Goal: Transaction & Acquisition: Purchase product/service

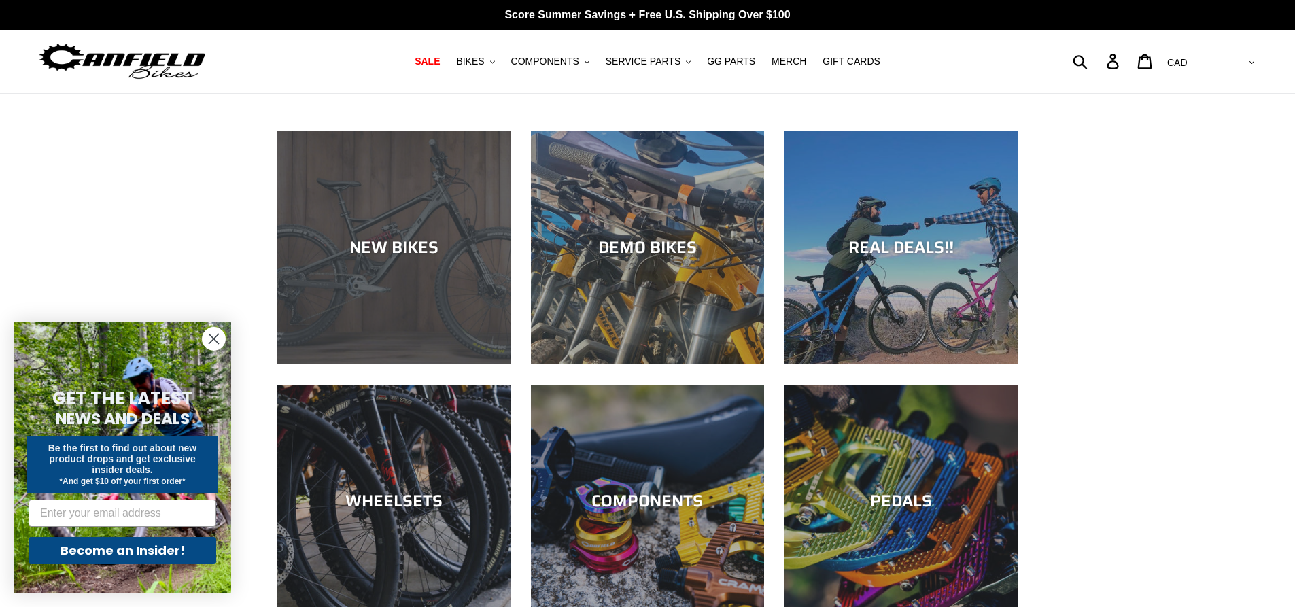
click at [378, 364] on div "NEW BIKES" at bounding box center [393, 364] width 233 height 0
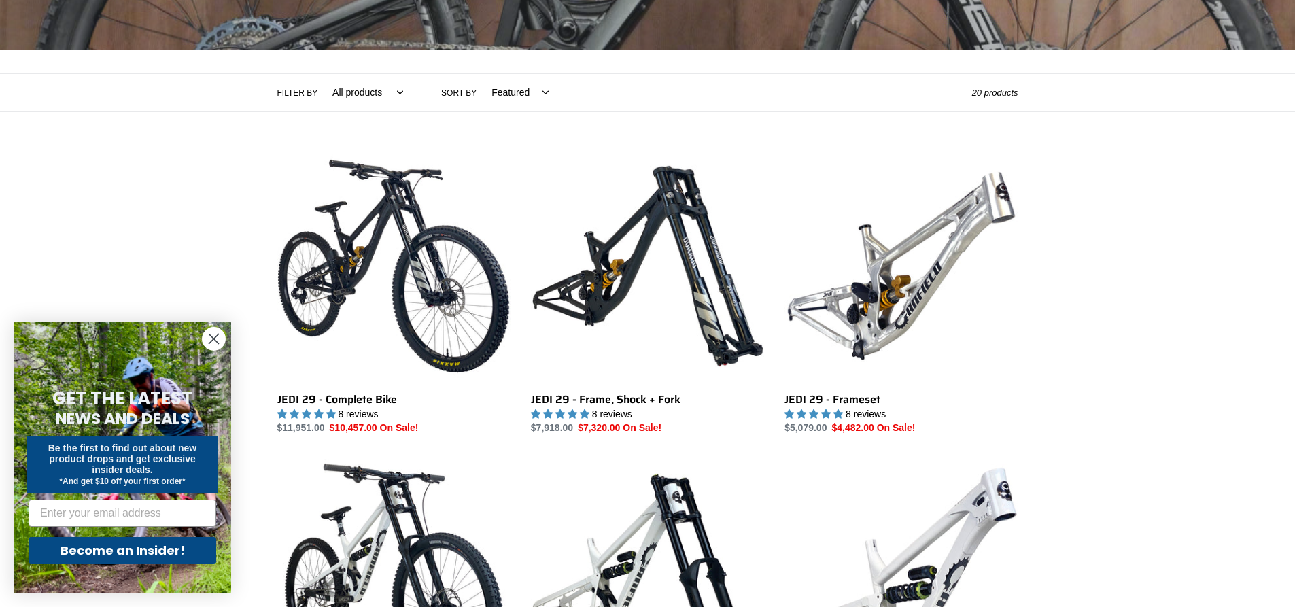
scroll to position [272, 0]
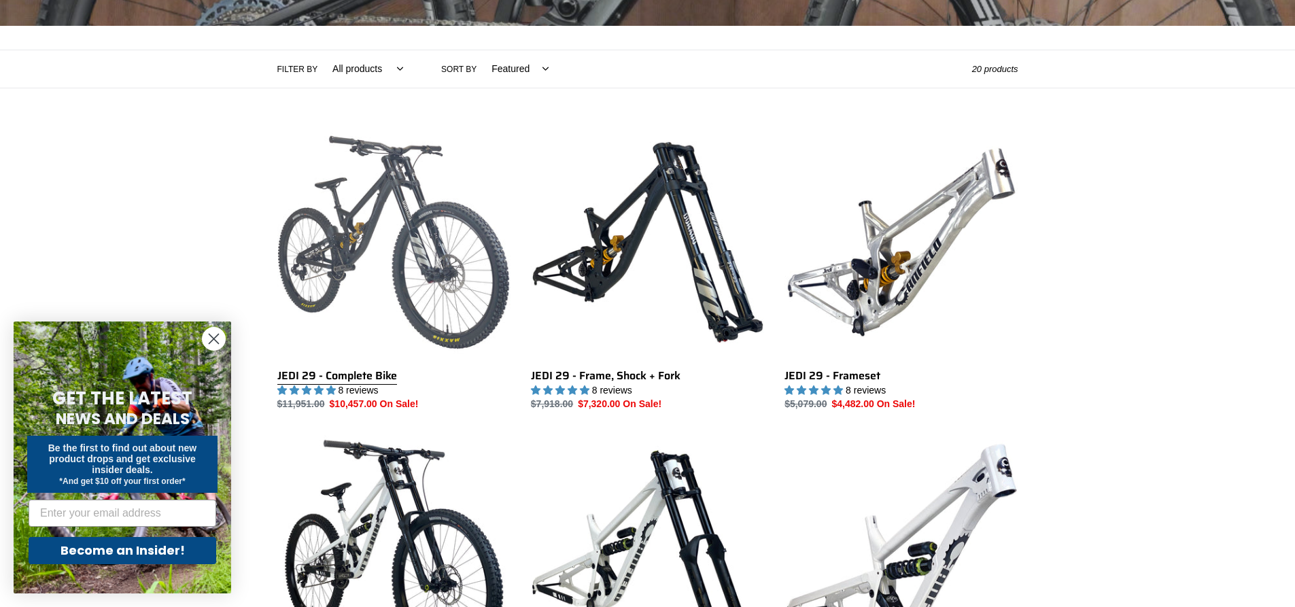
click at [383, 234] on link "JEDI 29 - Complete Bike" at bounding box center [393, 269] width 233 height 286
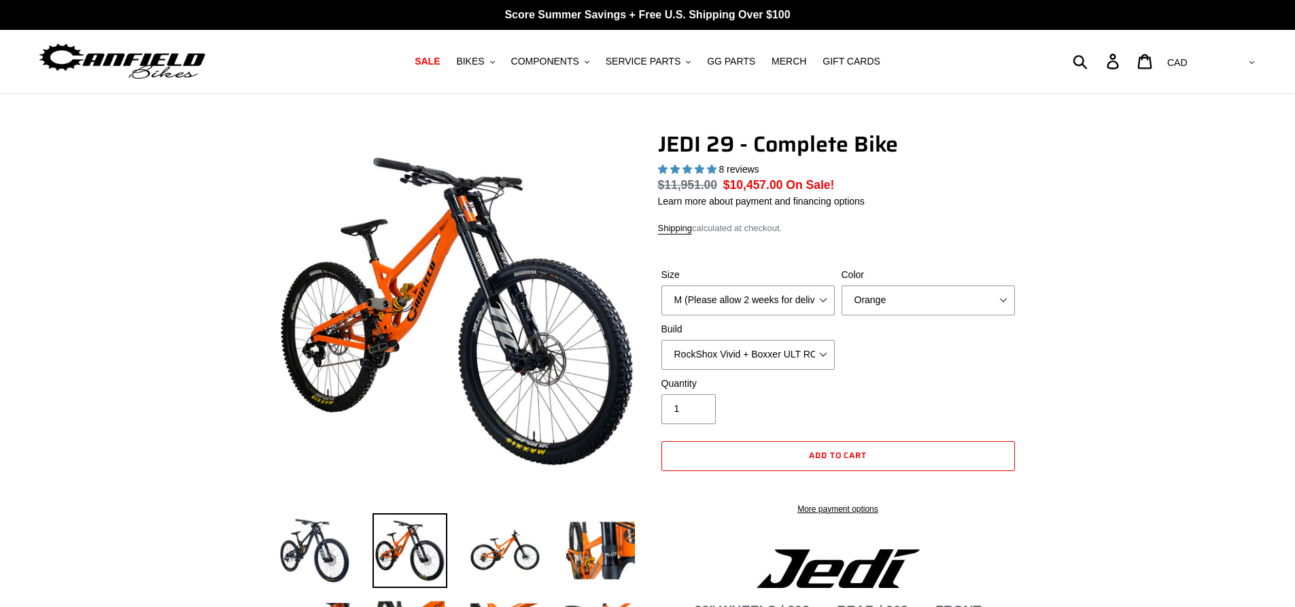
select select "highest-rating"
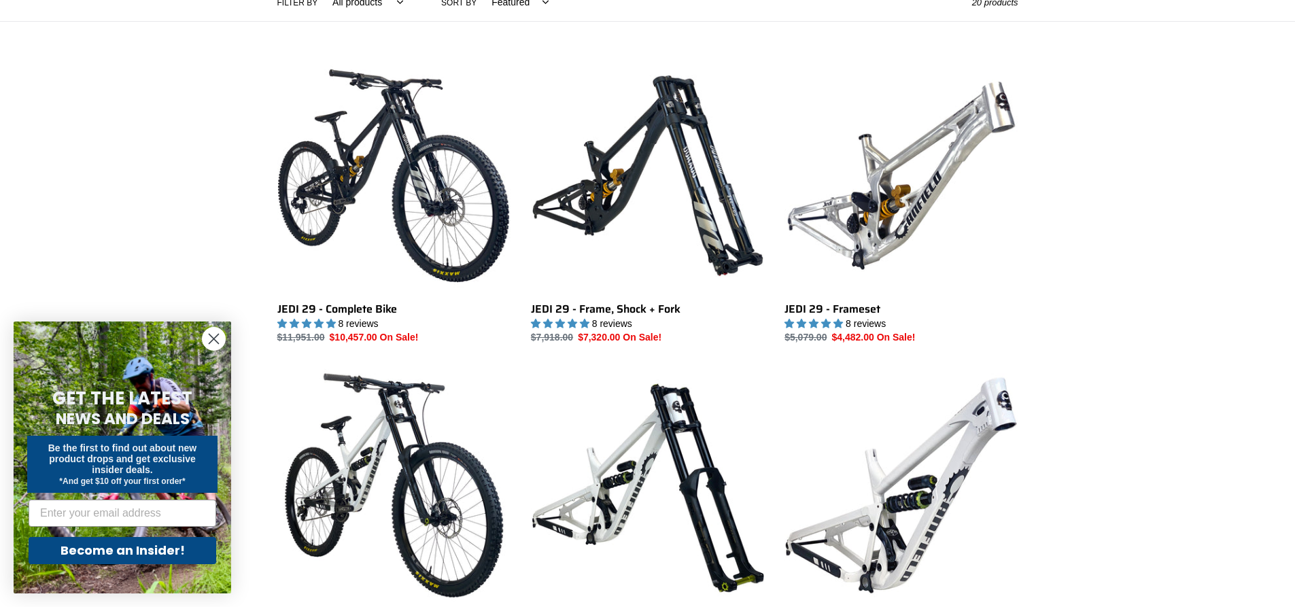
scroll to position [408, 0]
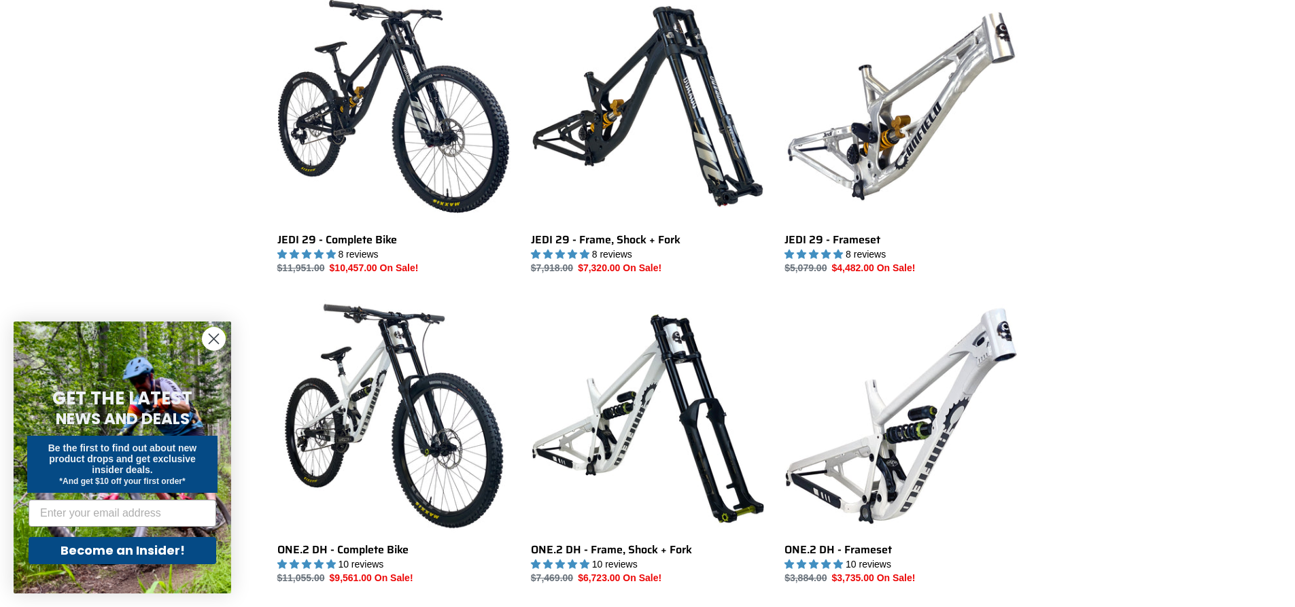
click at [216, 335] on circle "Close dialog" at bounding box center [214, 339] width 22 height 22
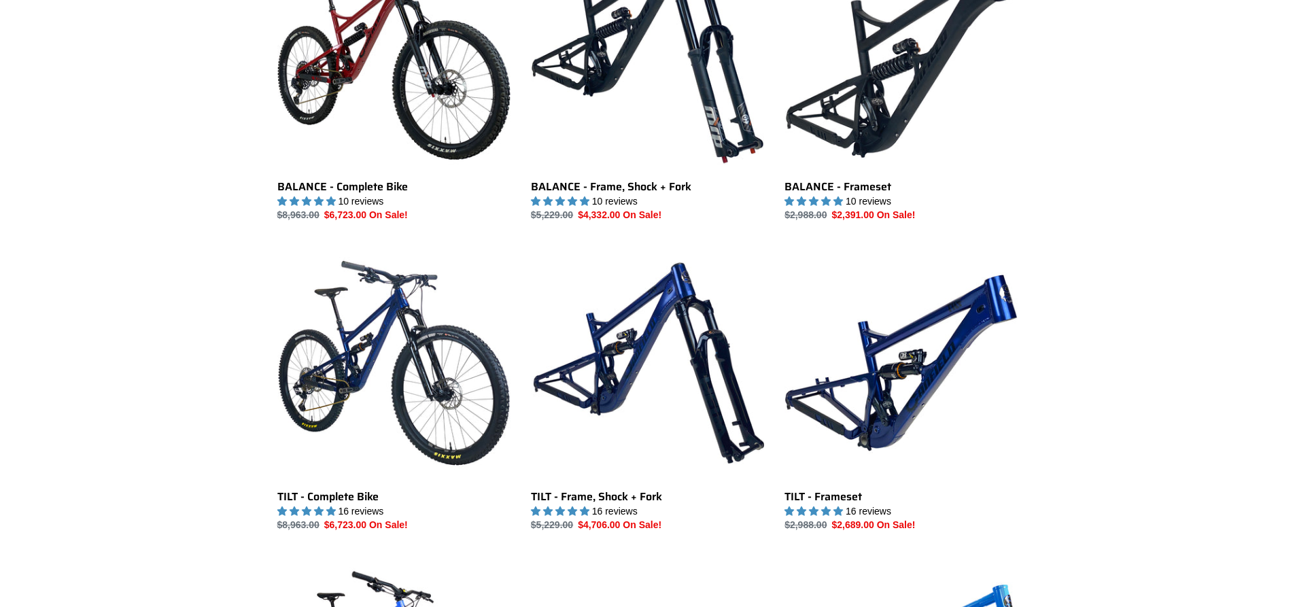
scroll to position [1360, 0]
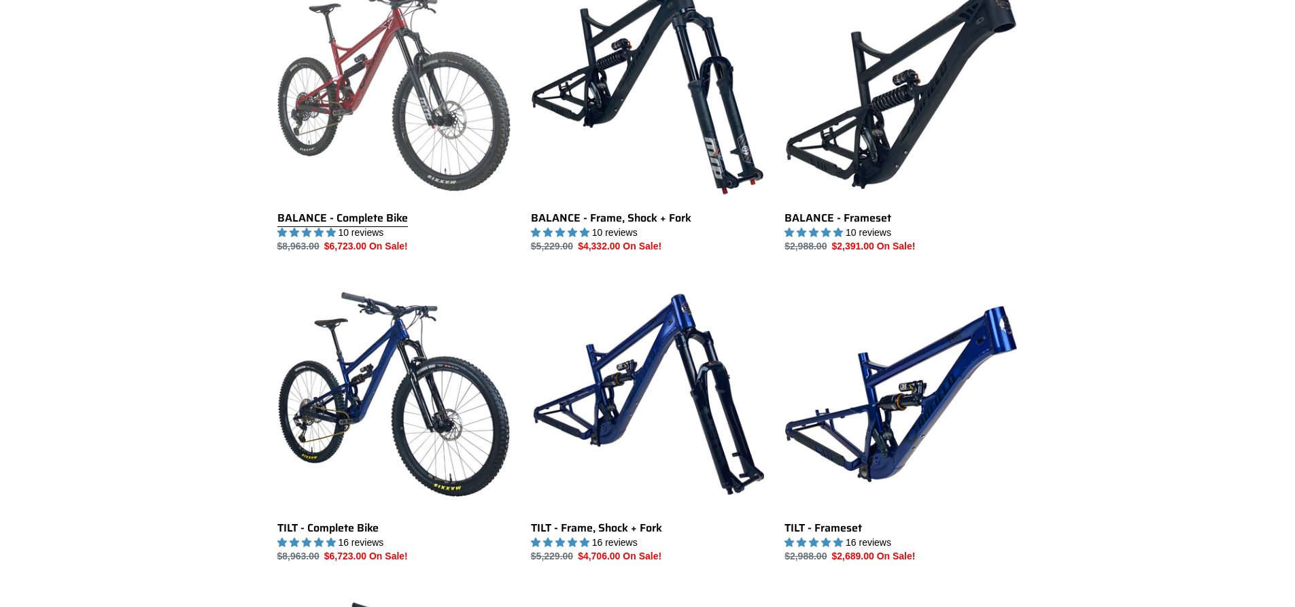
click at [348, 158] on link "BALANCE - Complete Bike" at bounding box center [393, 110] width 233 height 286
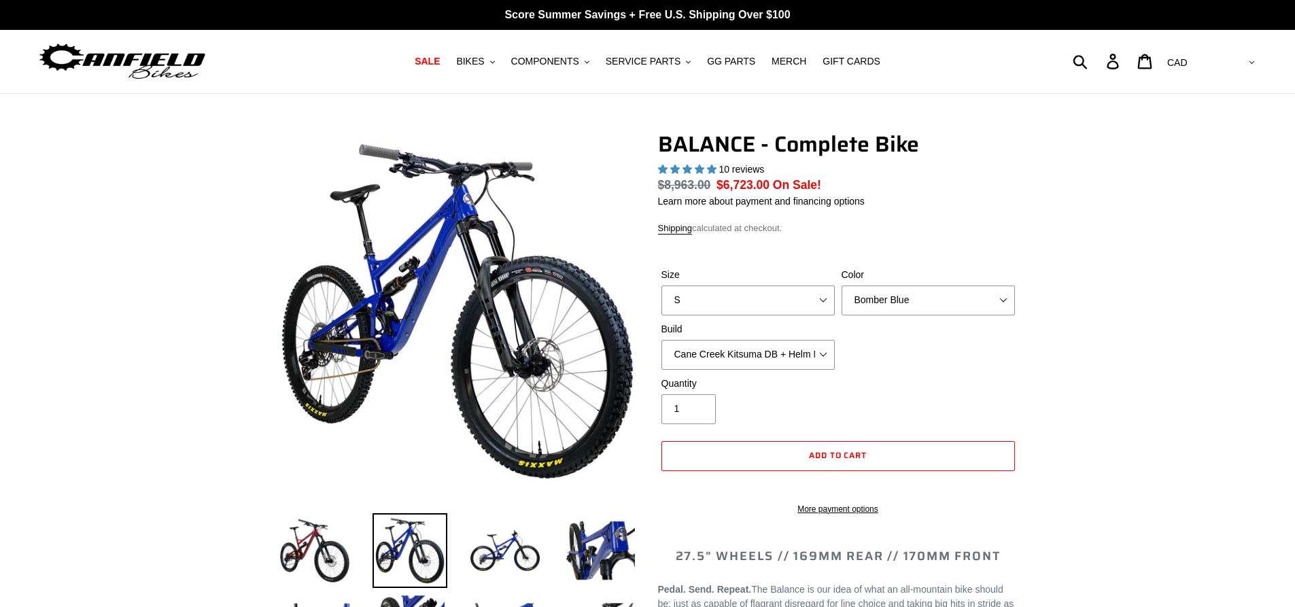
select select "highest-rating"
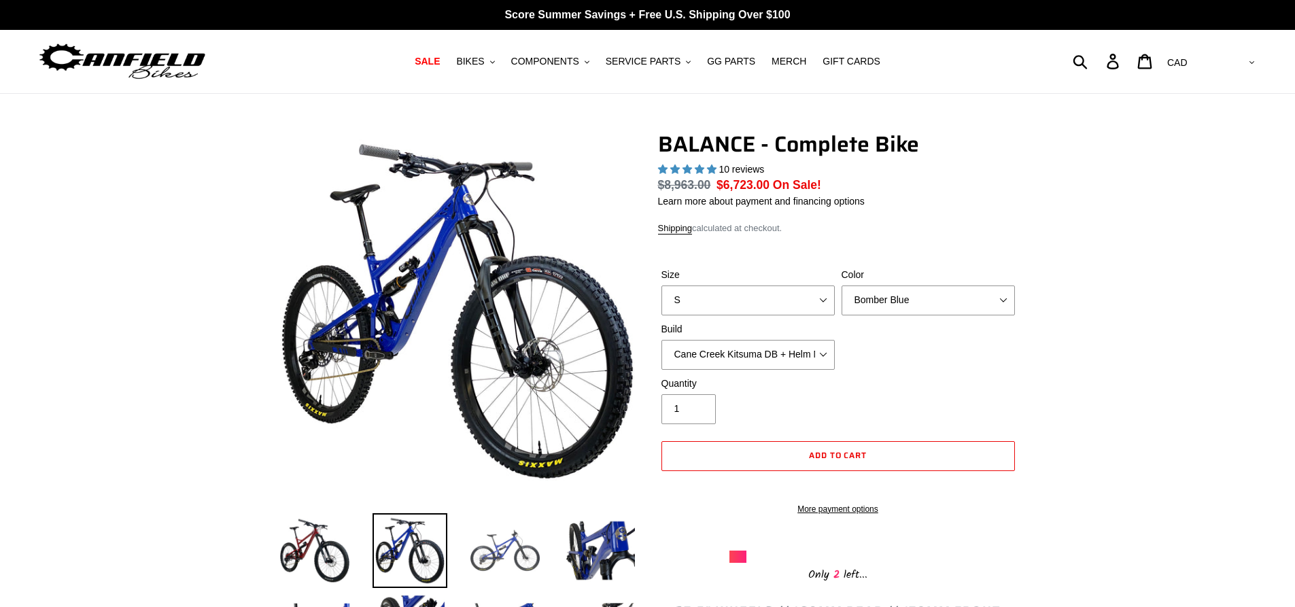
click at [489, 554] on img at bounding box center [505, 550] width 75 height 75
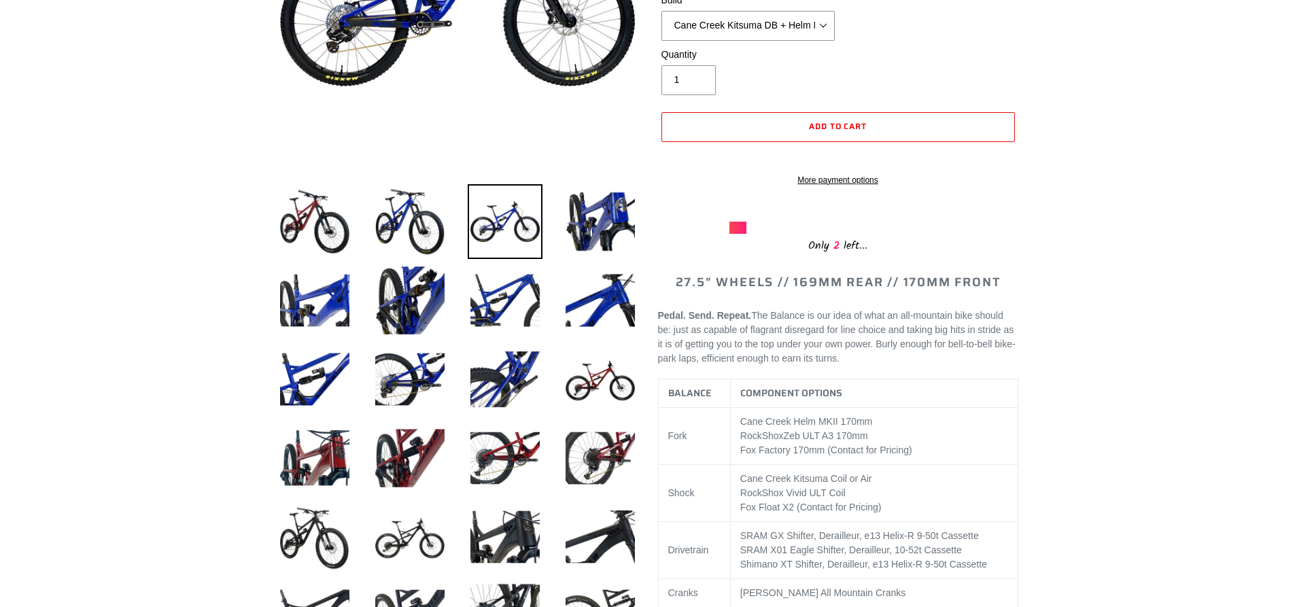
scroll to position [340, 0]
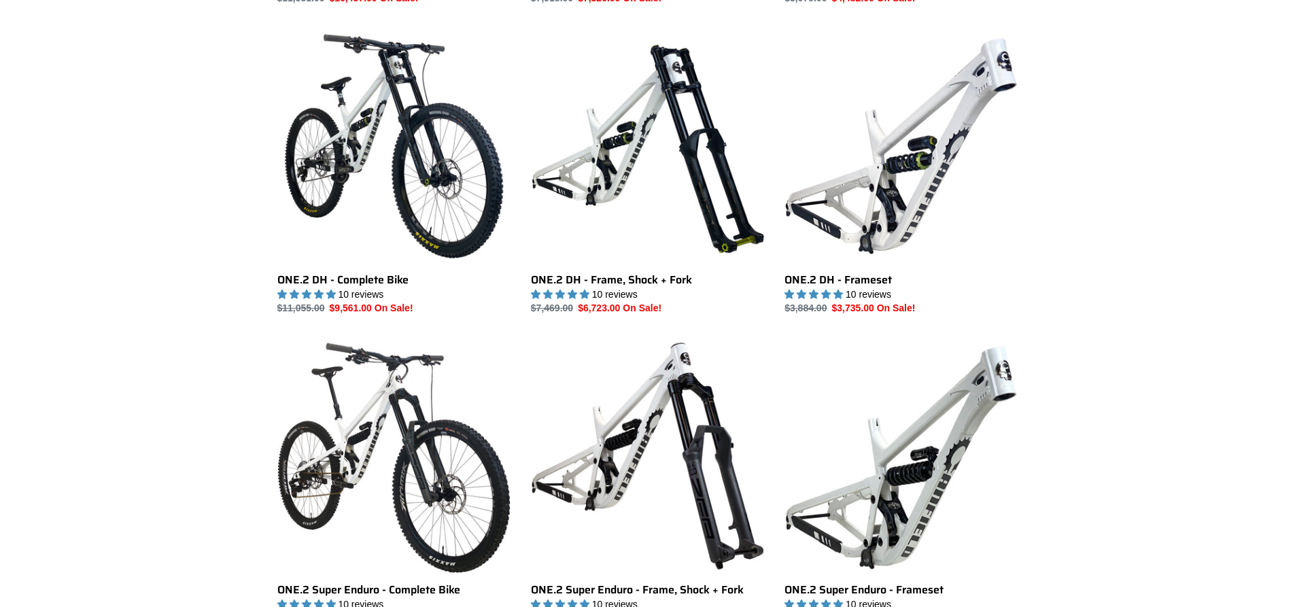
scroll to position [612, 0]
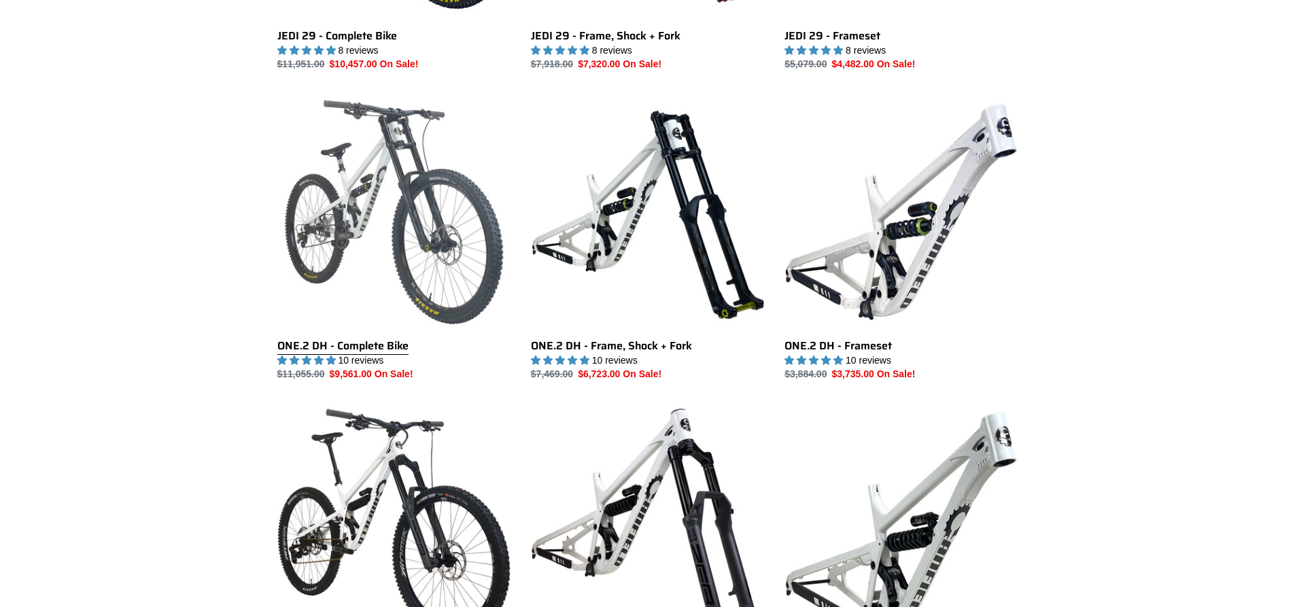
click at [330, 201] on link "ONE.2 DH - Complete Bike" at bounding box center [393, 238] width 233 height 286
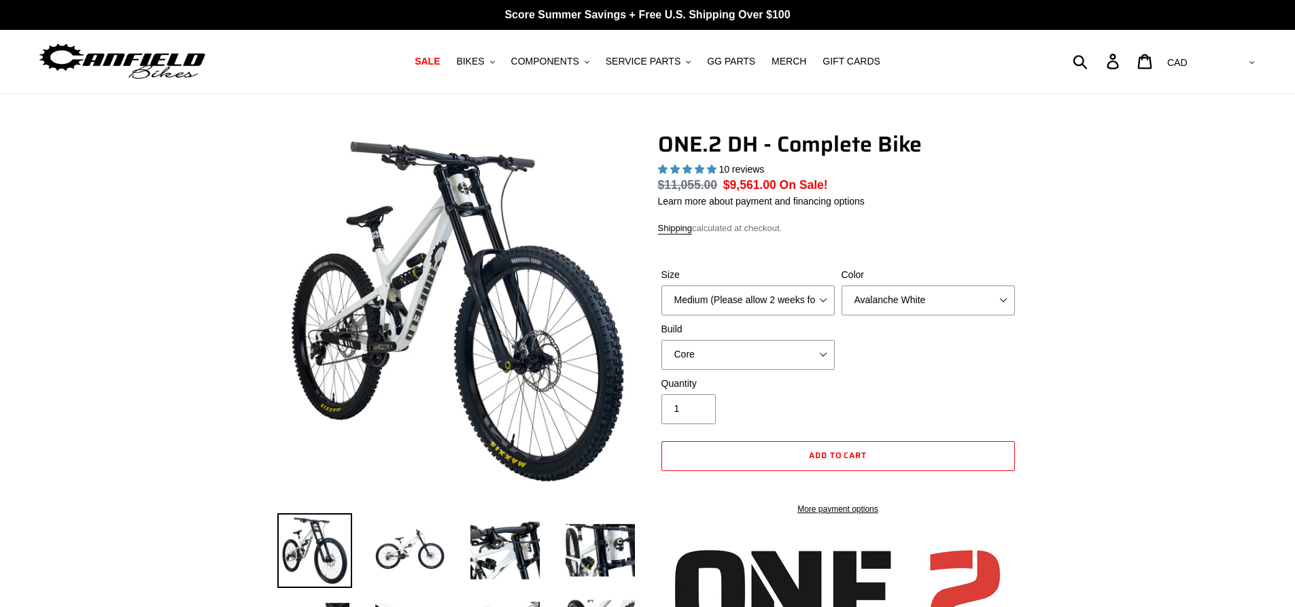
select select "highest-rating"
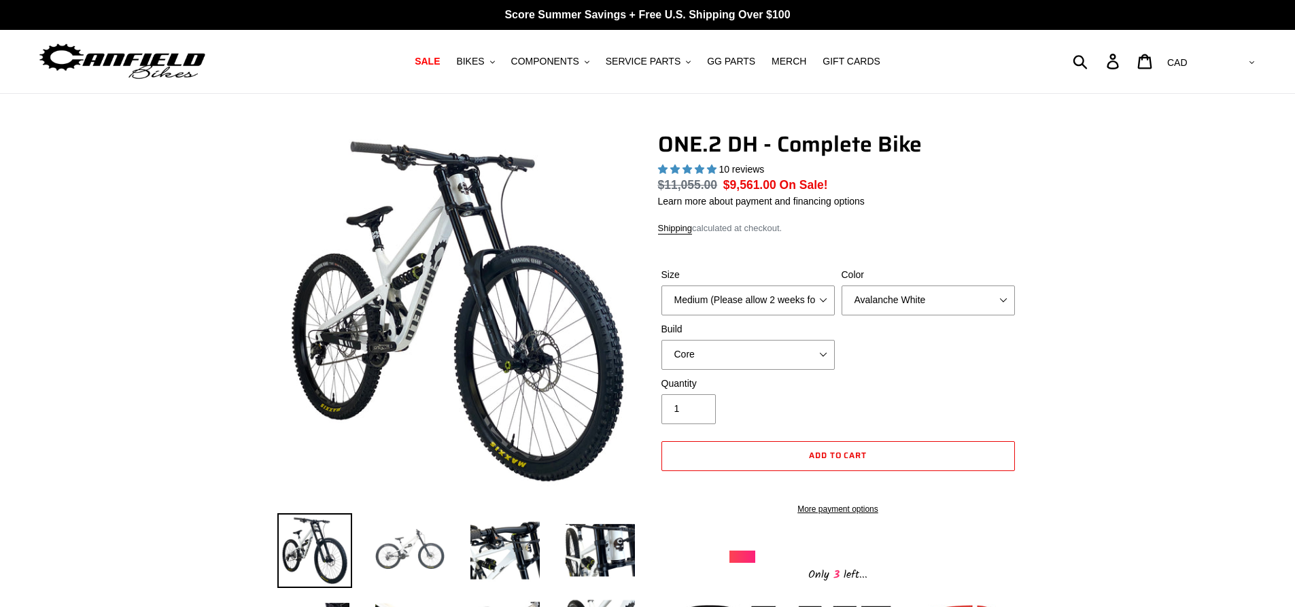
click at [417, 551] on img at bounding box center [410, 550] width 75 height 75
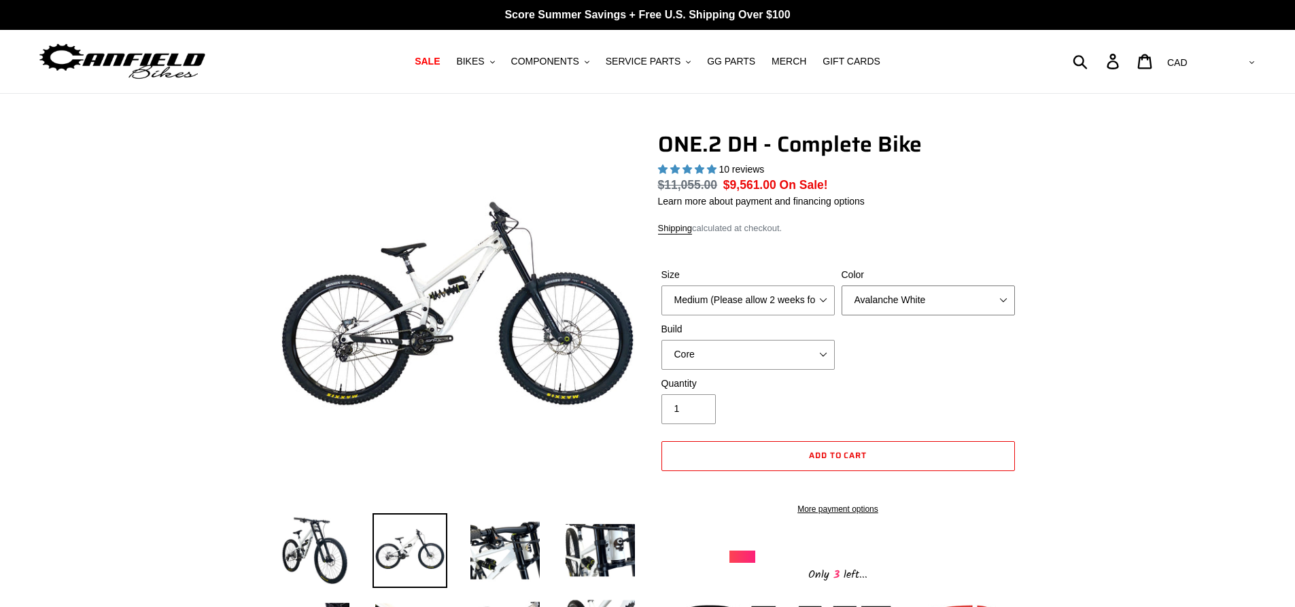
click at [974, 296] on select "Avalanche White Bentonite Grey" at bounding box center [928, 301] width 173 height 30
click at [842, 286] on select "Avalanche White Bentonite Grey" at bounding box center [928, 301] width 173 height 30
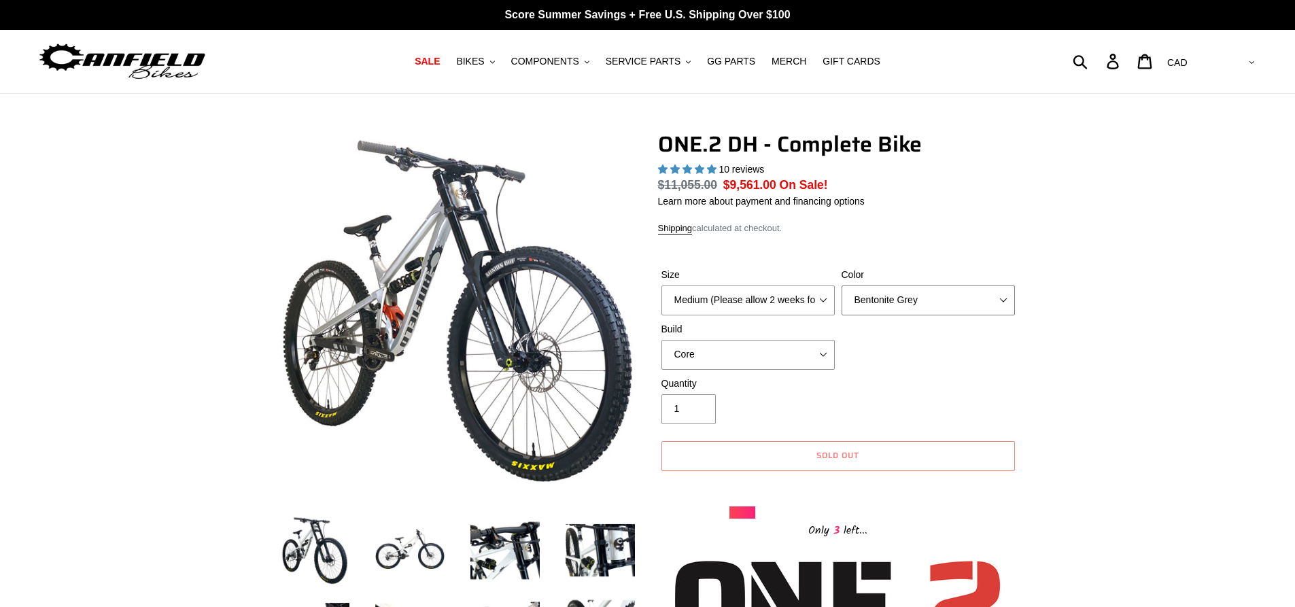
click at [953, 299] on select "Avalanche White Bentonite Grey" at bounding box center [928, 301] width 173 height 30
select select "Avalanche White"
click at [842, 286] on select "Avalanche White Bentonite Grey" at bounding box center [928, 301] width 173 height 30
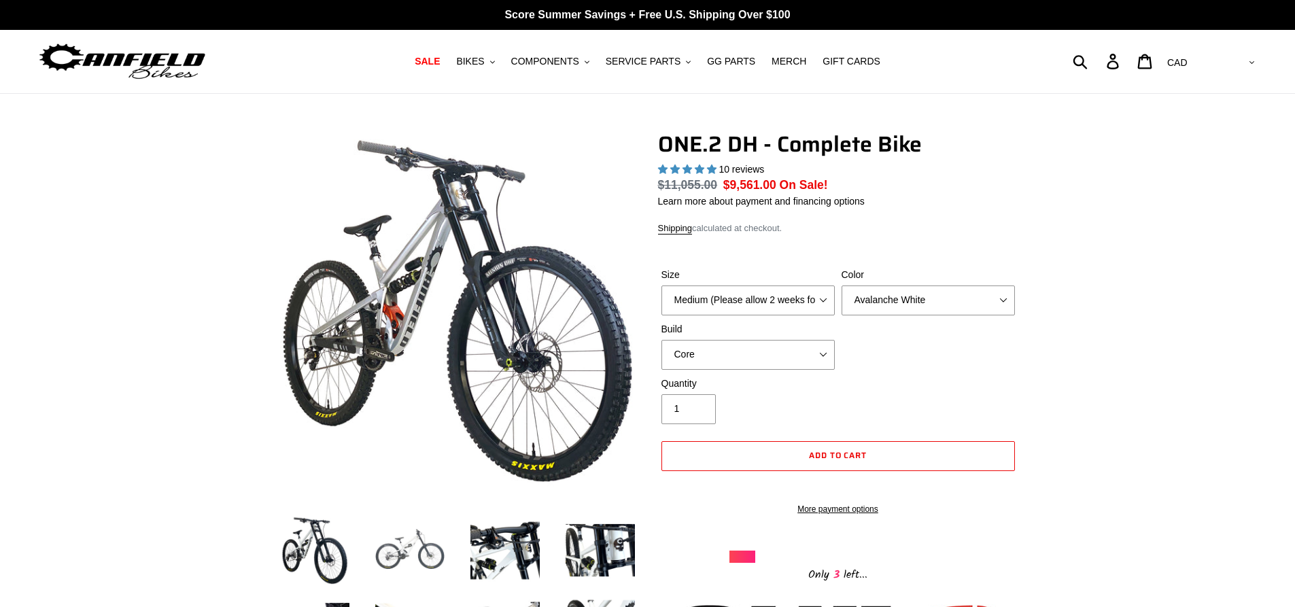
click at [439, 538] on img at bounding box center [410, 550] width 75 height 75
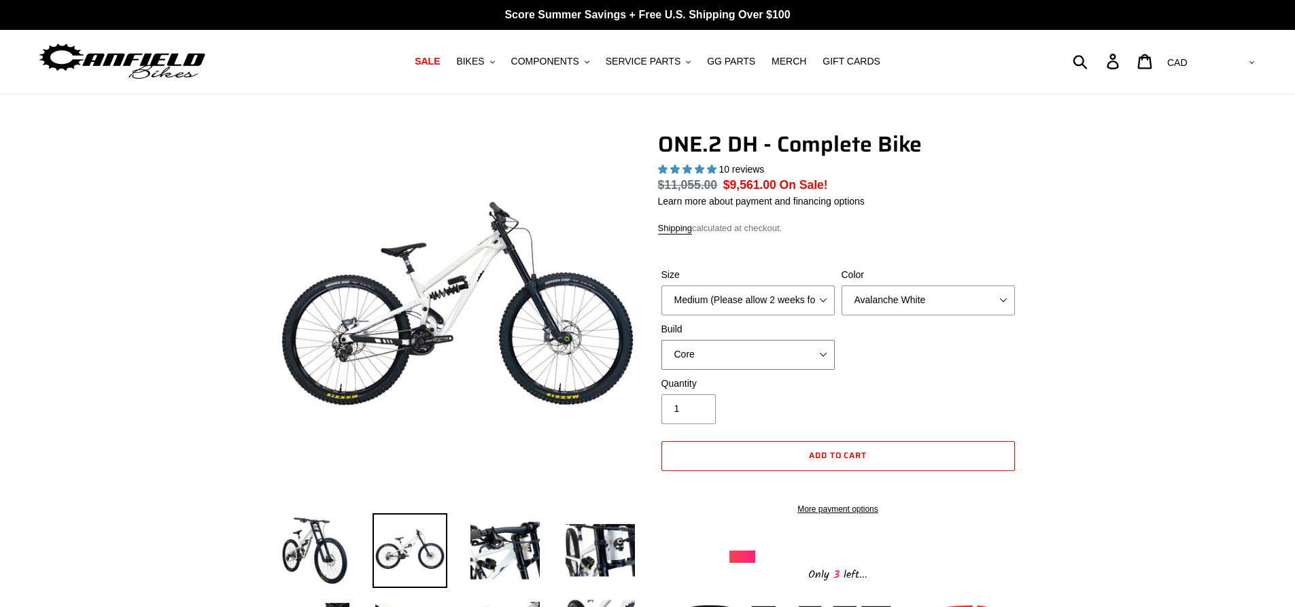
click at [763, 360] on select "Core Pro" at bounding box center [747, 355] width 173 height 30
select select "Pro"
click at [661, 340] on select "Core Pro" at bounding box center [747, 355] width 173 height 30
click at [901, 309] on select "Avalanche White Bentonite Grey" at bounding box center [928, 301] width 173 height 30
select select "Bentonite Grey"
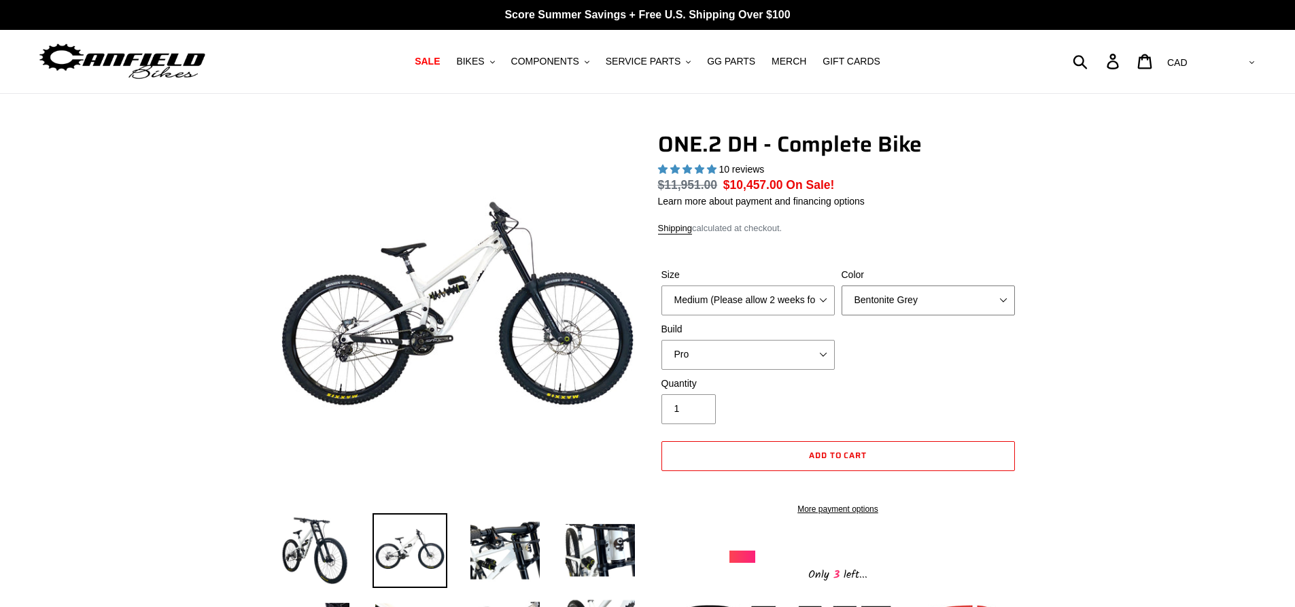
click at [842, 286] on select "Avalanche White Bentonite Grey" at bounding box center [928, 301] width 173 height 30
